Goal: Task Accomplishment & Management: Use online tool/utility

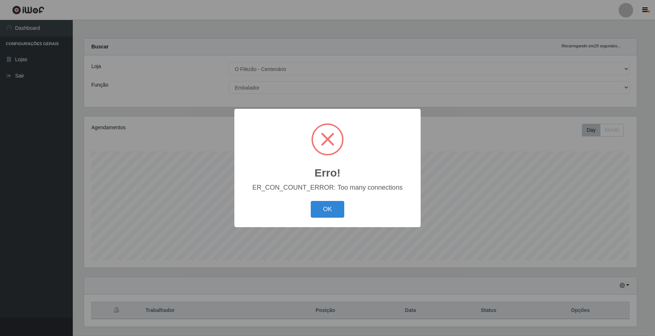
select select "203"
select select "1"
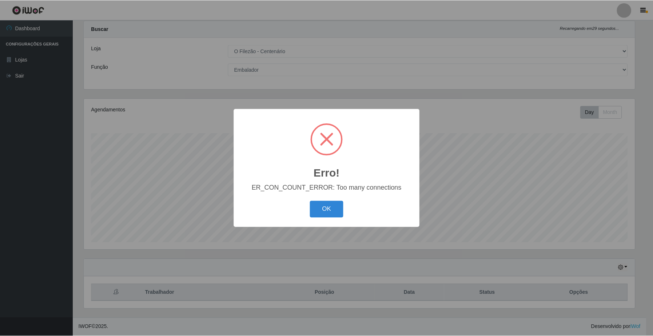
scroll to position [151, 552]
click at [332, 206] on button "OK" at bounding box center [328, 209] width 34 height 17
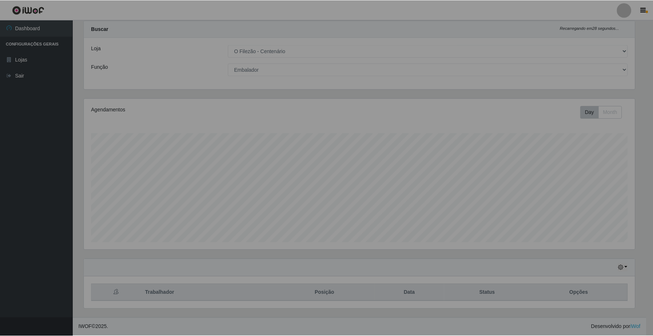
scroll to position [151, 557]
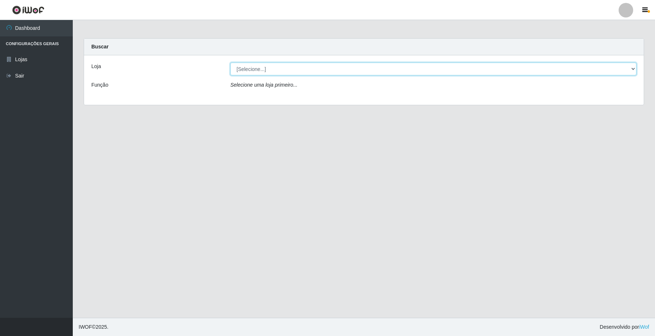
click at [358, 75] on select "[Selecione...] O Filezão - Centenário" at bounding box center [433, 69] width 406 height 13
select select "203"
click at [230, 63] on select "[Selecione...] O Filezão - Centenário" at bounding box center [433, 69] width 406 height 13
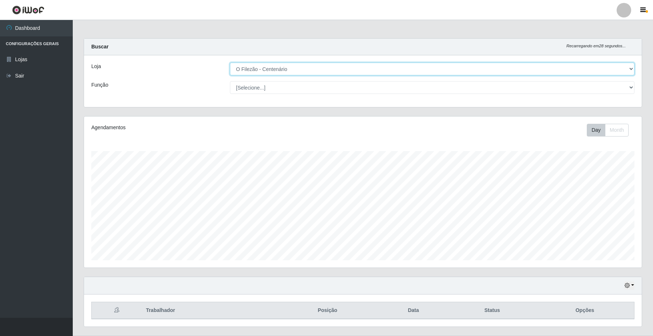
scroll to position [19, 0]
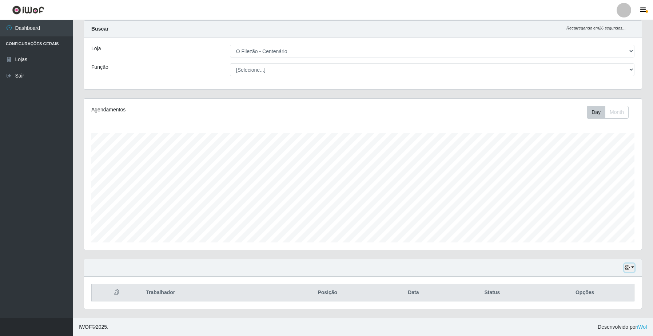
click at [631, 266] on button "button" at bounding box center [629, 267] width 10 height 8
click at [605, 243] on button "1 Semana" at bounding box center [604, 240] width 57 height 15
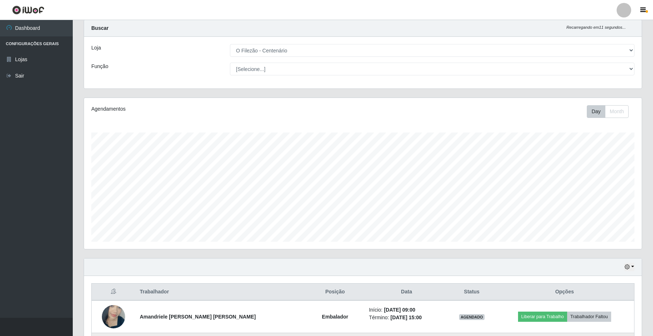
scroll to position [155, 0]
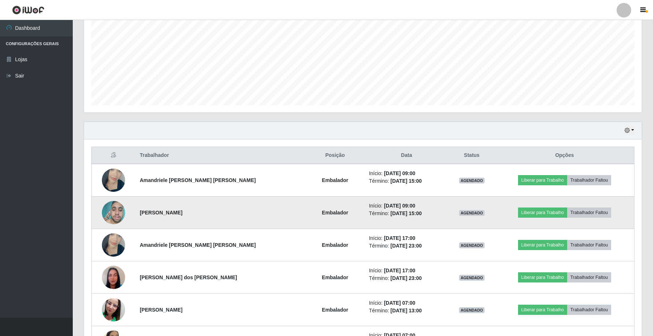
click at [103, 213] on td at bounding box center [114, 212] width 44 height 32
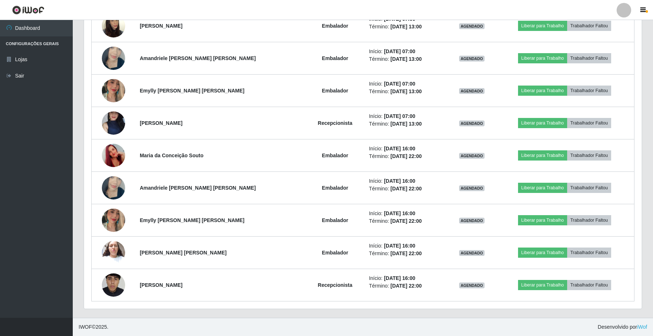
scroll to position [200, 0]
